Goal: Task Accomplishment & Management: Complete application form

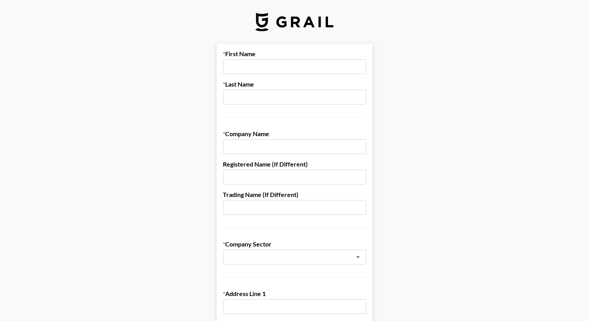
click at [252, 66] on input "text" at bounding box center [294, 66] width 143 height 15
type input "[PERSON_NAME]"
type input "Ganapathy"
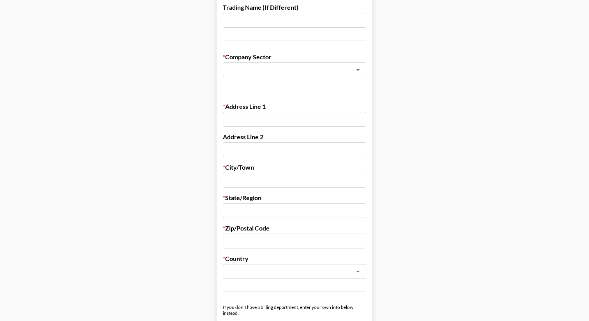
scroll to position [196, 0]
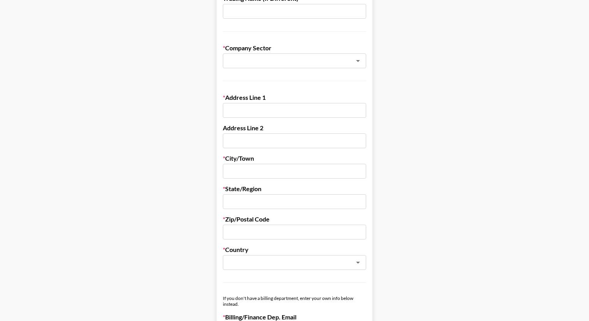
type input "Broke Records"
click at [242, 108] on input "text" at bounding box center [294, 110] width 143 height 15
paste input "[STREET_ADDRESS]"
drag, startPoint x: 270, startPoint y: 111, endPoint x: 339, endPoint y: 111, distance: 69.3
click at [339, 111] on input "[STREET_ADDRESS]" at bounding box center [294, 110] width 143 height 15
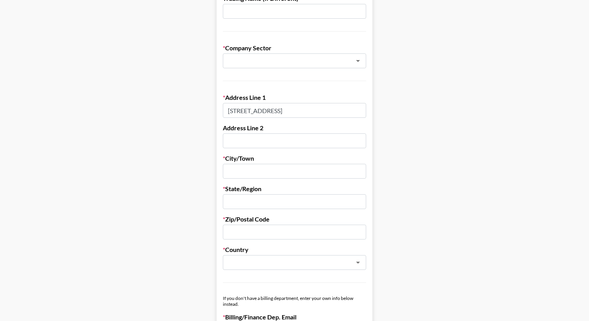
click at [333, 111] on input "[STREET_ADDRESS]" at bounding box center [294, 110] width 143 height 15
drag, startPoint x: 335, startPoint y: 111, endPoint x: 316, endPoint y: 107, distance: 19.5
click at [316, 107] on input "[STREET_ADDRESS]" at bounding box center [294, 110] width 143 height 15
type input "[STREET_ADDRESS]"
click at [249, 233] on input "text" at bounding box center [294, 231] width 143 height 15
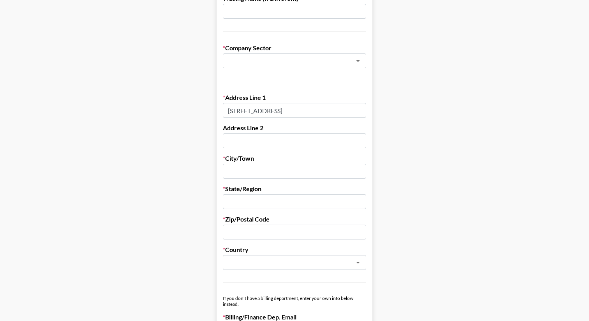
paste input "90028"
type input "90028"
drag, startPoint x: 335, startPoint y: 111, endPoint x: 307, endPoint y: 108, distance: 28.2
click at [307, 108] on input "[STREET_ADDRESS]" at bounding box center [294, 110] width 143 height 15
type input "[STREET_ADDRESS]"
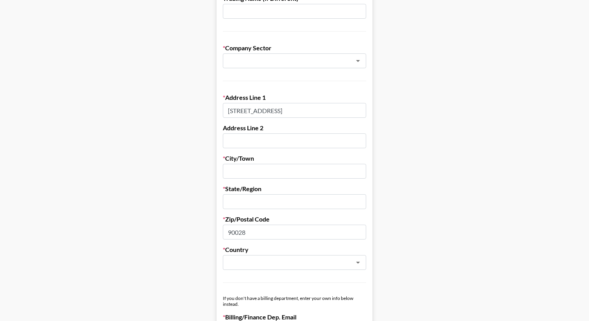
click at [282, 173] on input "text" at bounding box center [294, 171] width 143 height 15
type input "[GEOGRAPHIC_DATA]"
click at [268, 200] on input "text" at bounding box center [294, 201] width 143 height 15
click at [237, 267] on div "​" at bounding box center [294, 262] width 143 height 15
type input "CA"
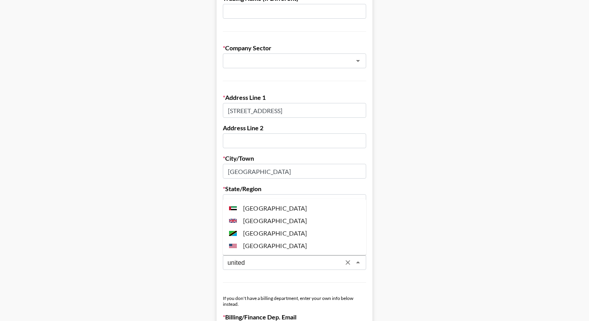
click at [263, 248] on li "[GEOGRAPHIC_DATA]" at bounding box center [294, 245] width 143 height 12
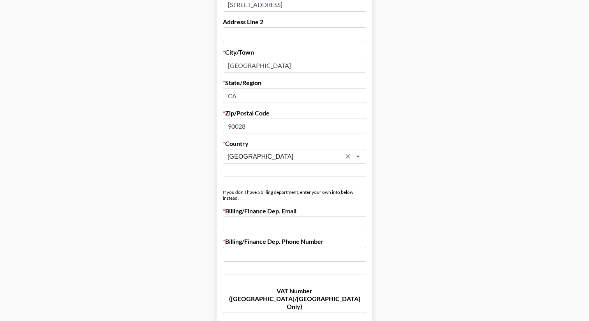
scroll to position [330, 0]
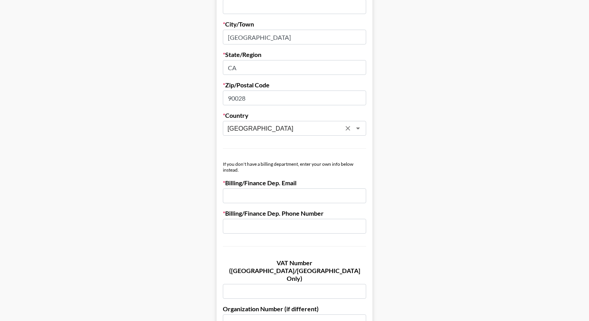
type input "[GEOGRAPHIC_DATA]"
click at [265, 195] on input "email" at bounding box center [294, 195] width 143 height 15
type input "[EMAIL_ADDRESS][DOMAIN_NAME]"
click at [260, 225] on input "text" at bounding box center [294, 226] width 143 height 15
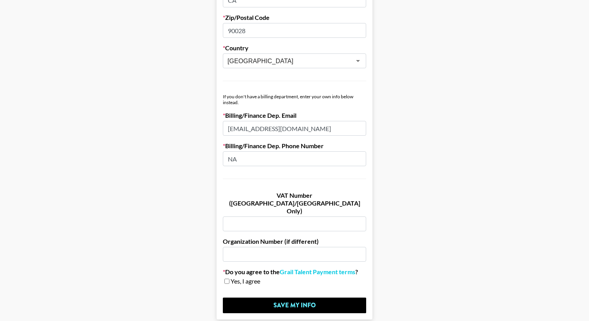
scroll to position [424, 0]
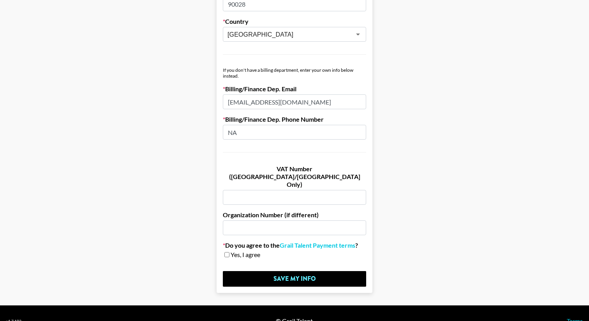
type input "NA"
click at [226, 252] on input "checkbox" at bounding box center [226, 254] width 5 height 5
checkbox input "true"
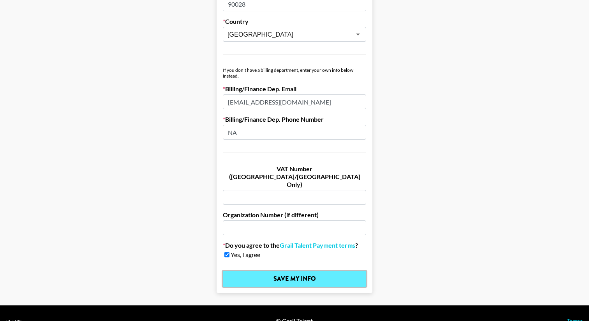
click at [252, 271] on input "Save My Info" at bounding box center [294, 279] width 143 height 16
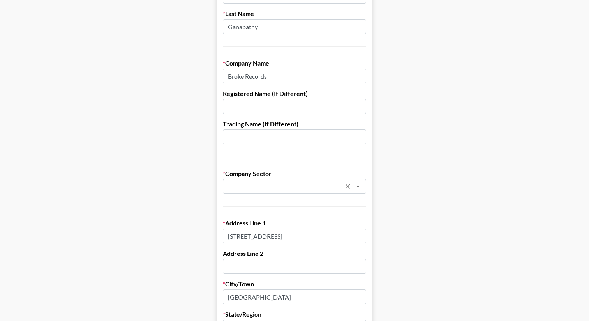
scroll to position [87, 0]
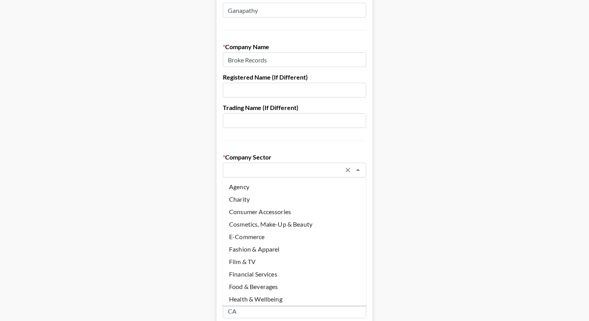
click at [274, 170] on input "text" at bounding box center [284, 170] width 113 height 9
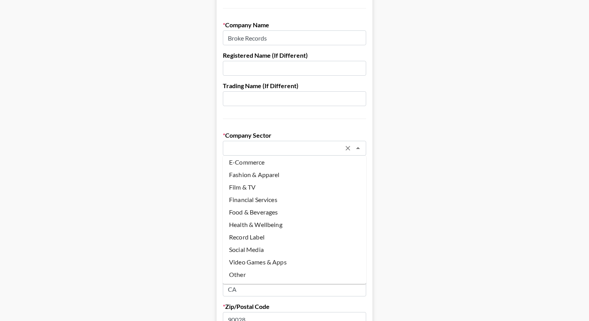
scroll to position [109, 0]
click at [259, 246] on li "Social Media" at bounding box center [294, 249] width 143 height 12
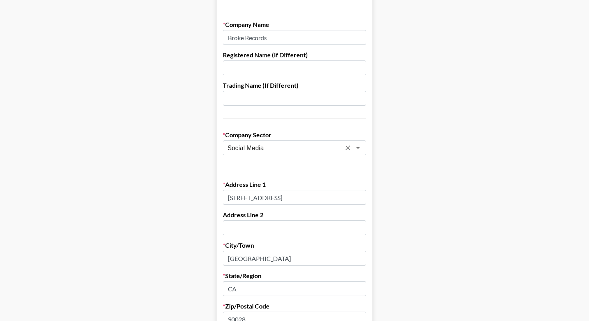
click at [256, 154] on div "Social Media ​" at bounding box center [294, 147] width 143 height 15
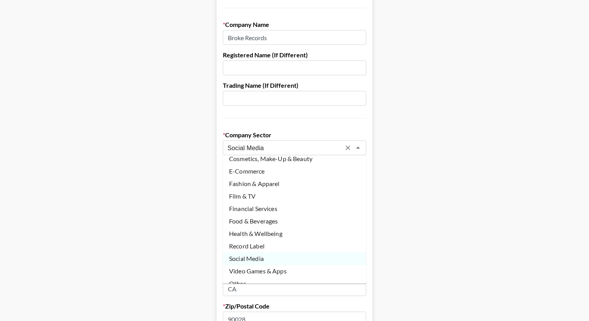
scroll to position [53, 0]
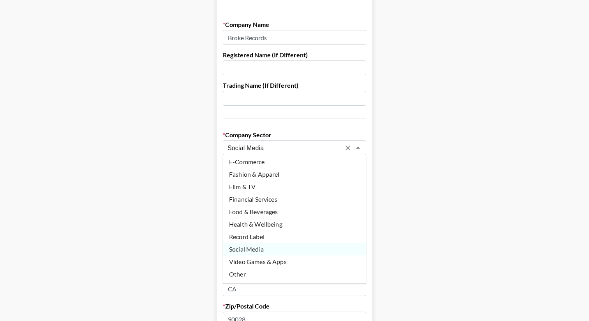
click at [254, 271] on li "Other" at bounding box center [294, 274] width 143 height 12
type input "Other"
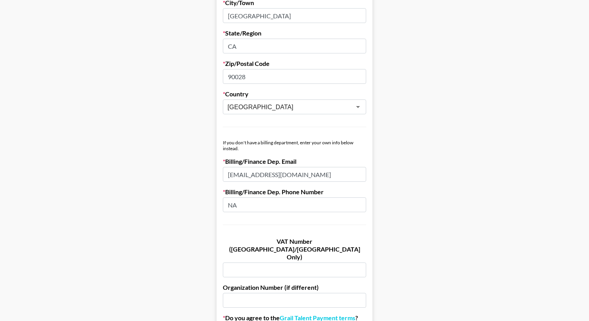
scroll to position [424, 0]
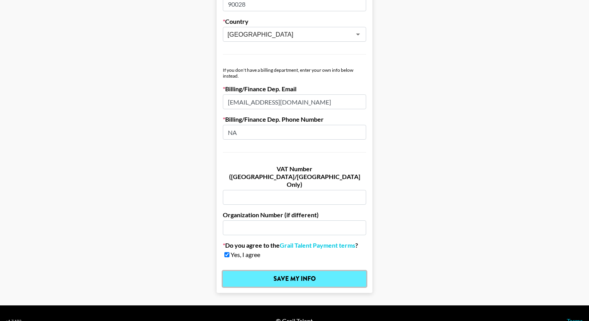
click at [265, 271] on input "Save My Info" at bounding box center [294, 279] width 143 height 16
